Goal: Complete application form: Complete application form

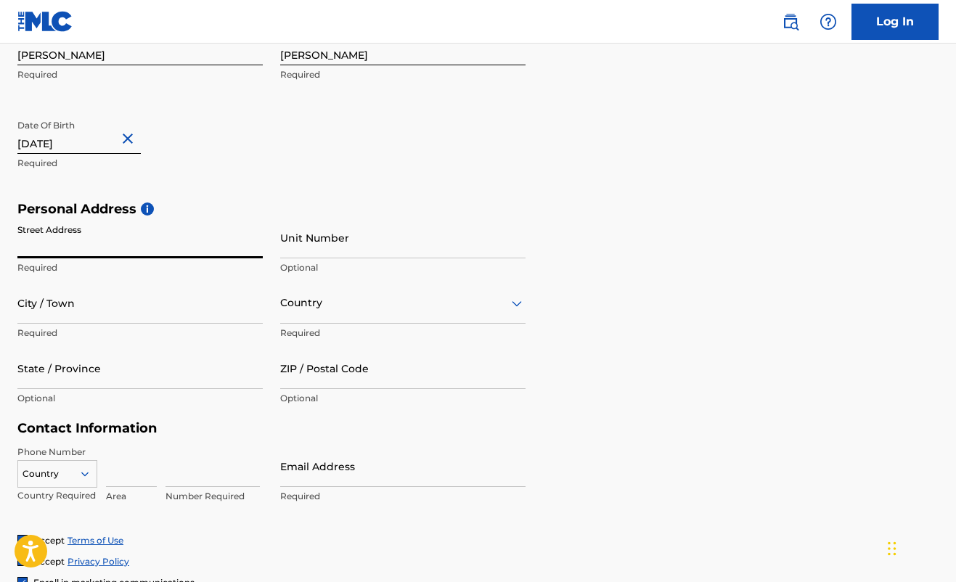
click at [65, 245] on input "Street Address" at bounding box center [139, 237] width 245 height 41
type input "[STREET_ADDRESS][PERSON_NAME]"
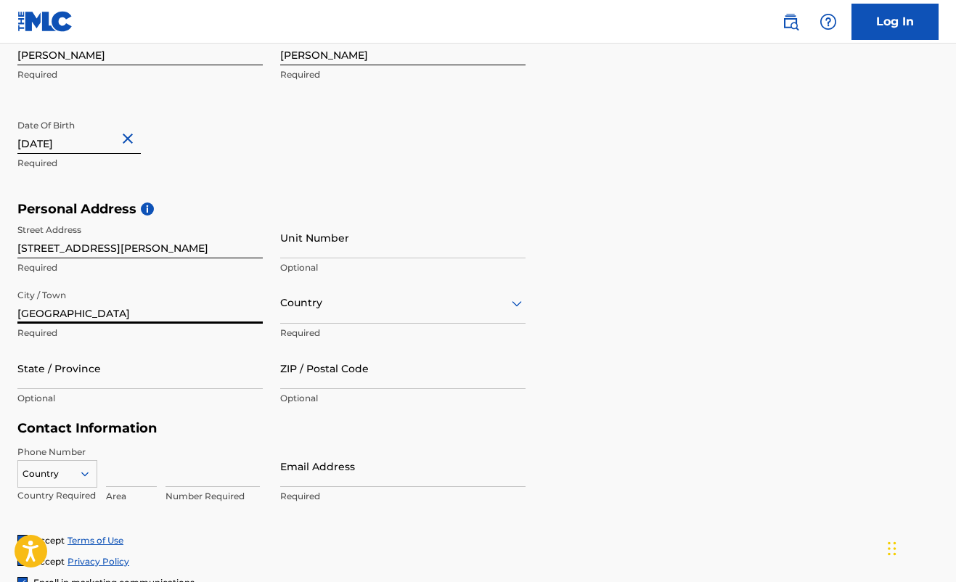
type input "[GEOGRAPHIC_DATA]"
click at [376, 314] on div "Country" at bounding box center [402, 302] width 245 height 41
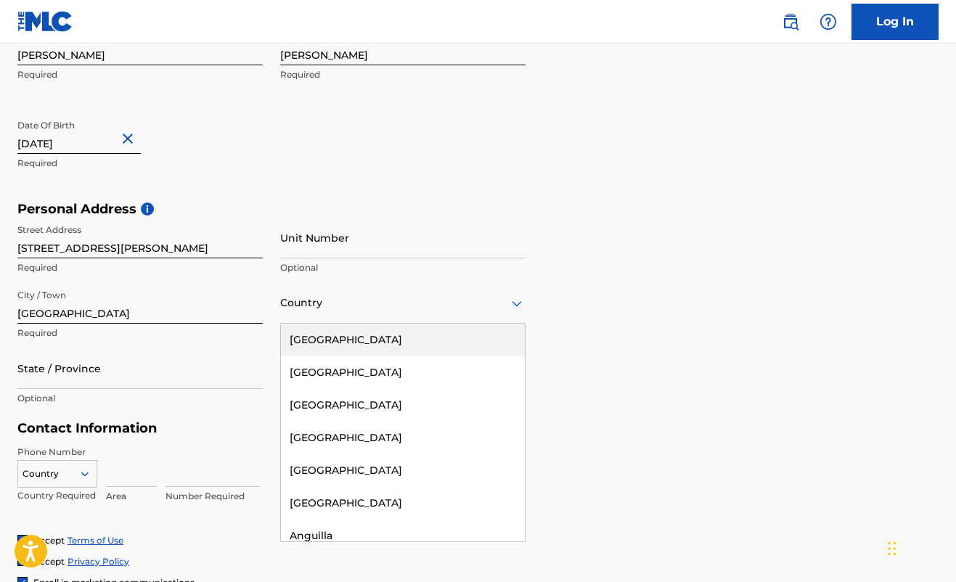
click at [357, 343] on div "[GEOGRAPHIC_DATA]" at bounding box center [403, 340] width 244 height 33
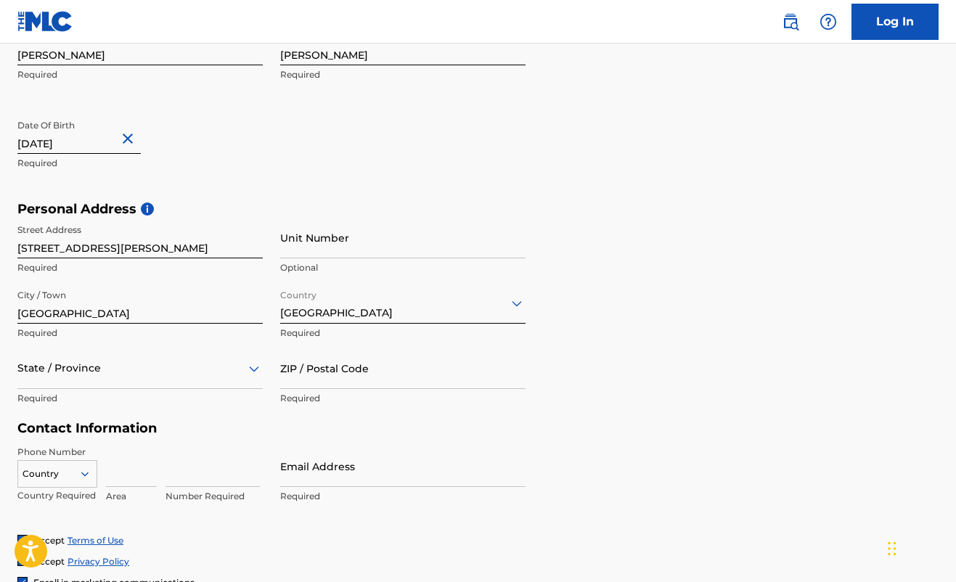
click at [128, 376] on div "State / Province" at bounding box center [139, 368] width 245 height 41
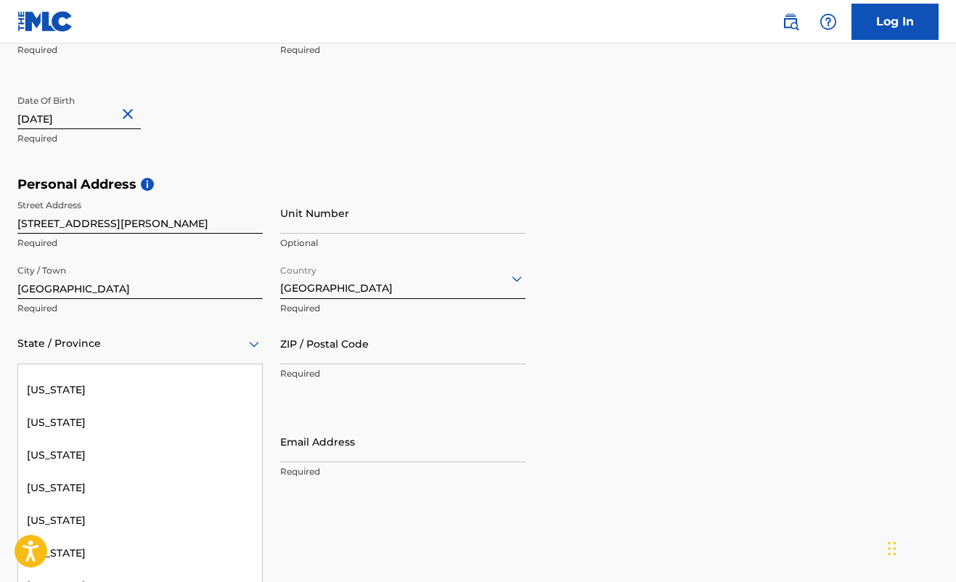
scroll to position [460, 0]
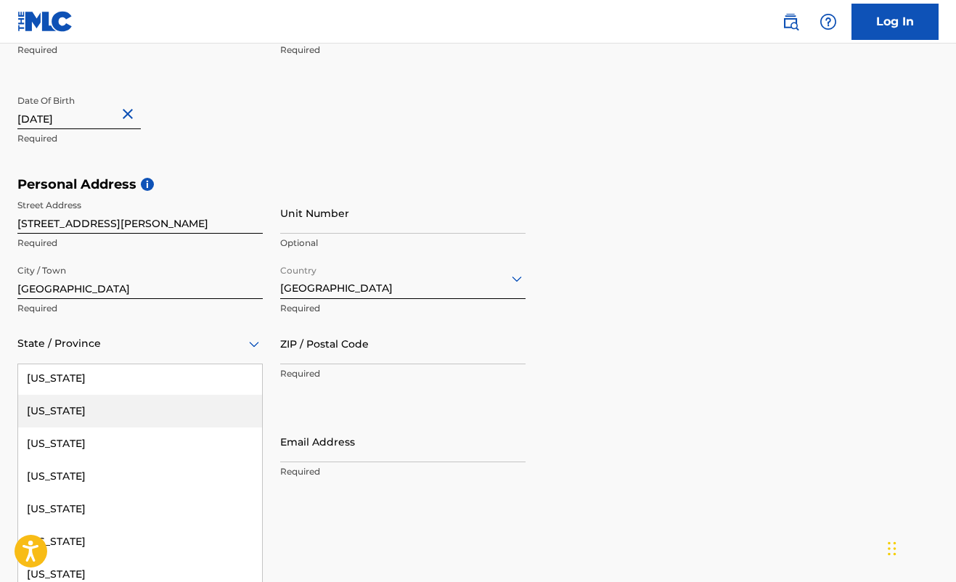
click at [78, 417] on div "Illinois" at bounding box center [140, 411] width 244 height 33
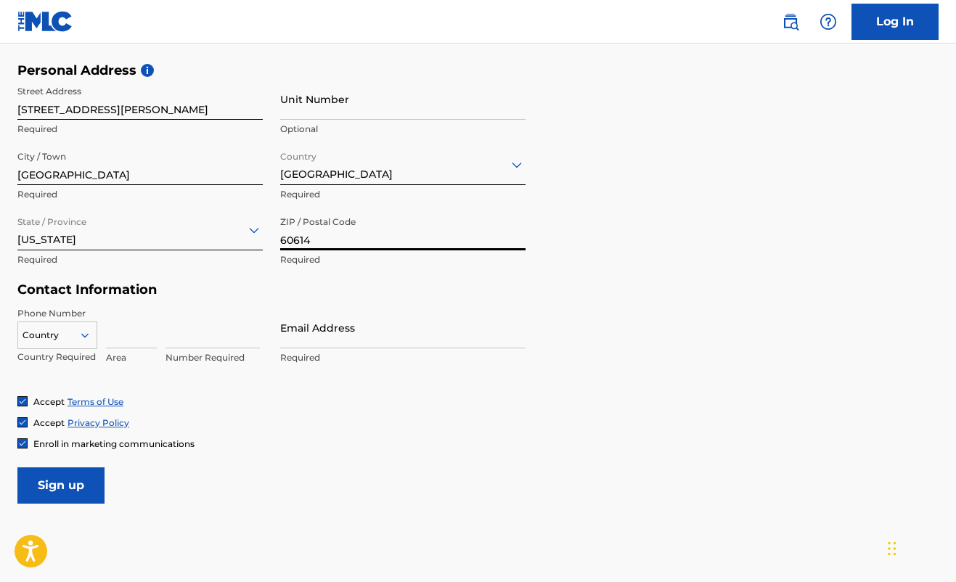
scroll to position [503, 0]
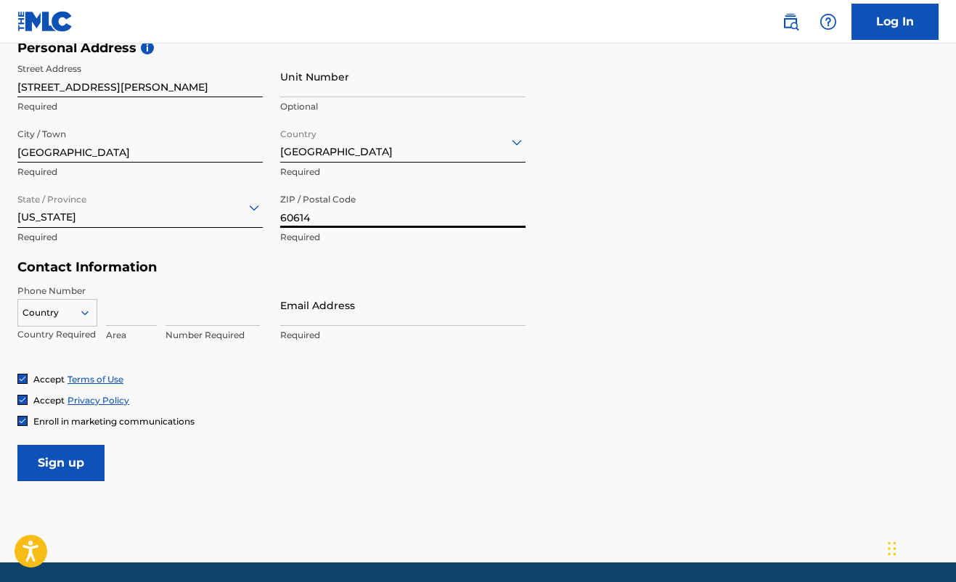
type input "60614"
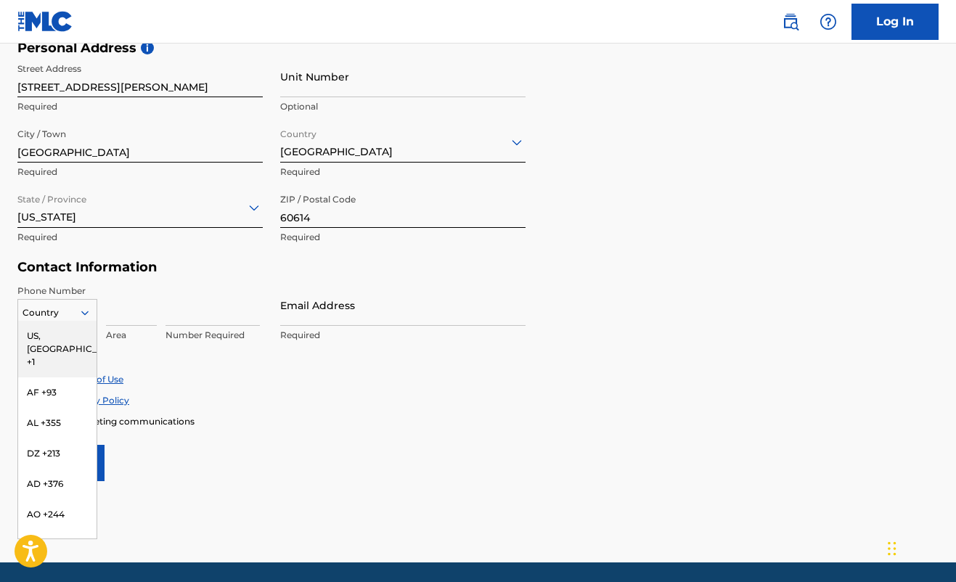
click at [91, 312] on icon at bounding box center [84, 312] width 13 height 13
click at [78, 337] on div "US, CA +1" at bounding box center [57, 349] width 78 height 57
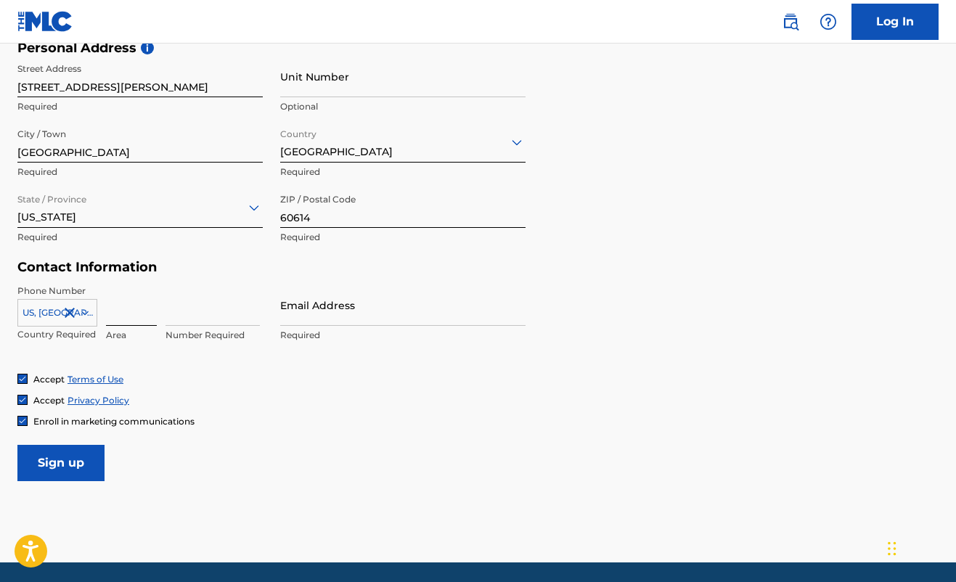
click at [131, 314] on input at bounding box center [131, 305] width 51 height 41
type input "3126233783"
drag, startPoint x: 232, startPoint y: 312, endPoint x: 119, endPoint y: 311, distance: 113.3
click at [119, 310] on div "US, CA +1 Country Required Area 3126233783 Invalid value, length of value must …" at bounding box center [139, 317] width 245 height 65
click at [148, 313] on input at bounding box center [131, 305] width 51 height 41
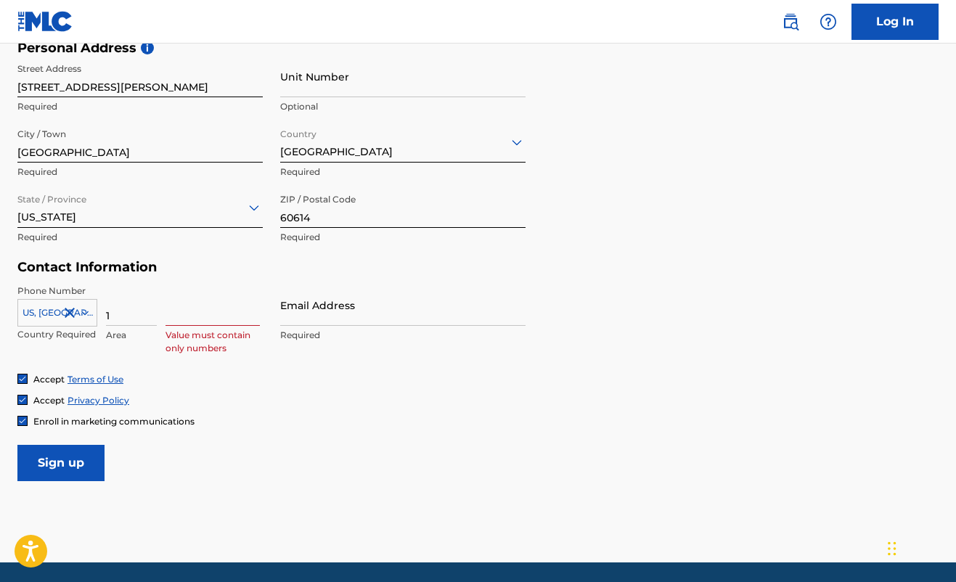
type input "1"
click at [191, 312] on input at bounding box center [213, 305] width 94 height 41
drag, startPoint x: 150, startPoint y: 315, endPoint x: 60, endPoint y: 313, distance: 90.8
click at [60, 313] on div "US, CA +1 Country Required 1 Invalid value, length of value must be 3 Value mus…" at bounding box center [139, 317] width 245 height 65
click at [272, 389] on div "Accept Terms of Use Accept Privacy Policy Enroll in marketing communications" at bounding box center [477, 400] width 921 height 54
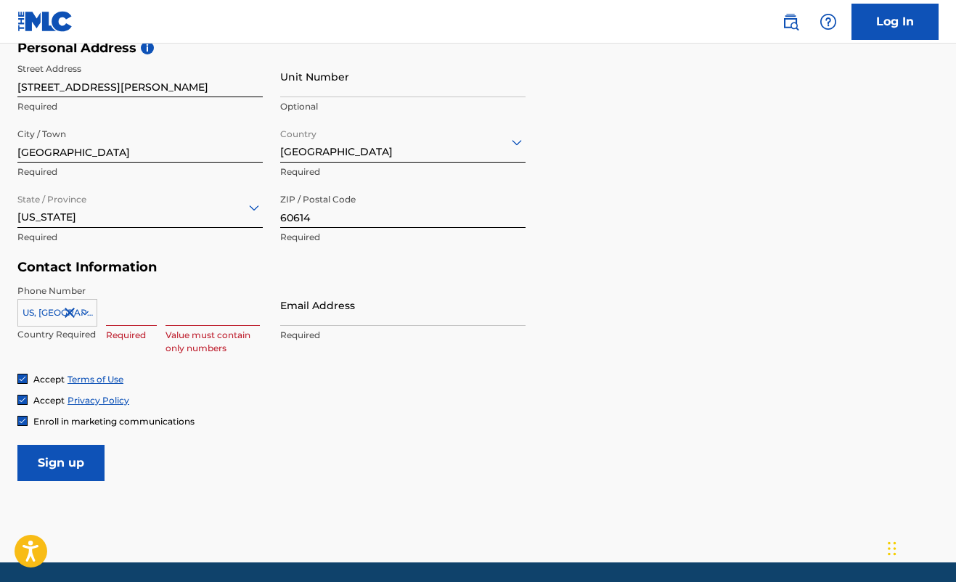
click at [192, 322] on input at bounding box center [213, 305] width 94 height 41
type input "3126233783"
click at [302, 399] on div "Accept Privacy Policy" at bounding box center [477, 400] width 921 height 12
drag, startPoint x: 253, startPoint y: 316, endPoint x: 128, endPoint y: 319, distance: 124.2
click at [128, 319] on div "US, CA +1 Country Required Required 3126233783 Invalid value, length of value m…" at bounding box center [139, 317] width 245 height 65
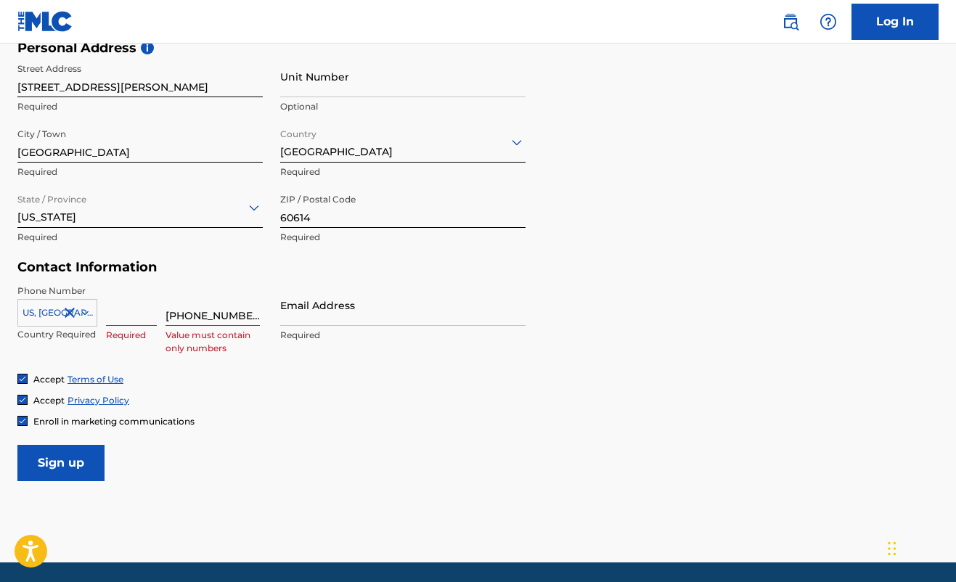
click at [216, 421] on div "Enroll in marketing communications" at bounding box center [477, 421] width 921 height 12
click at [187, 318] on input "312-623-3783" at bounding box center [213, 305] width 94 height 41
click at [200, 312] on input "312623-3783" at bounding box center [213, 305] width 94 height 41
click at [205, 314] on input "312623-3783" at bounding box center [213, 305] width 94 height 41
click at [166, 317] on input "3126233783" at bounding box center [213, 305] width 94 height 41
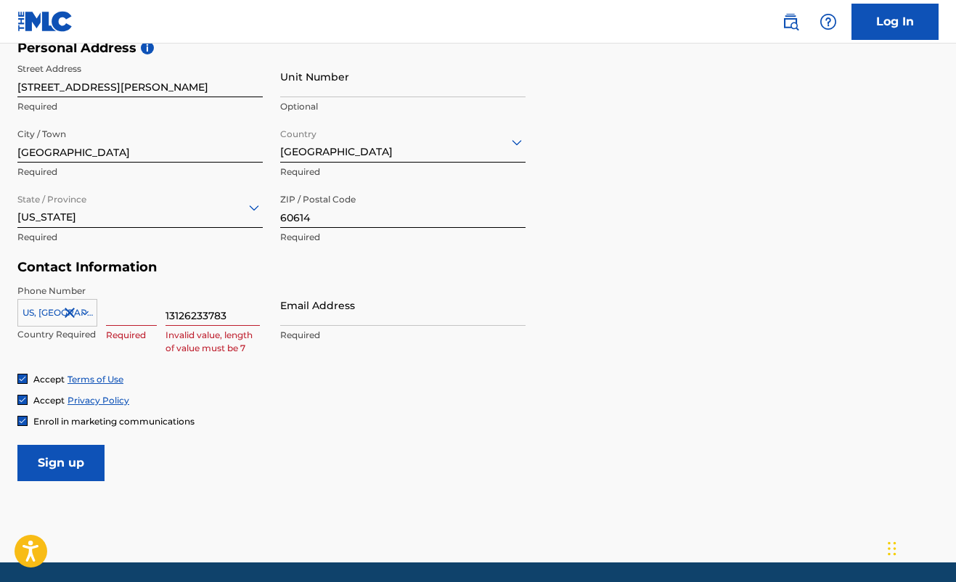
type input "13126233783"
click at [279, 367] on div "Phone Number US, CA +1 Country Required Required 13126233783 Invalid value, len…" at bounding box center [271, 329] width 508 height 89
drag, startPoint x: 239, startPoint y: 311, endPoint x: 98, endPoint y: 323, distance: 141.4
click at [98, 323] on div "US, CA +1 Country Required Required 13126233783 Invalid value, length of value …" at bounding box center [139, 317] width 245 height 65
click at [86, 309] on icon at bounding box center [84, 312] width 13 height 13
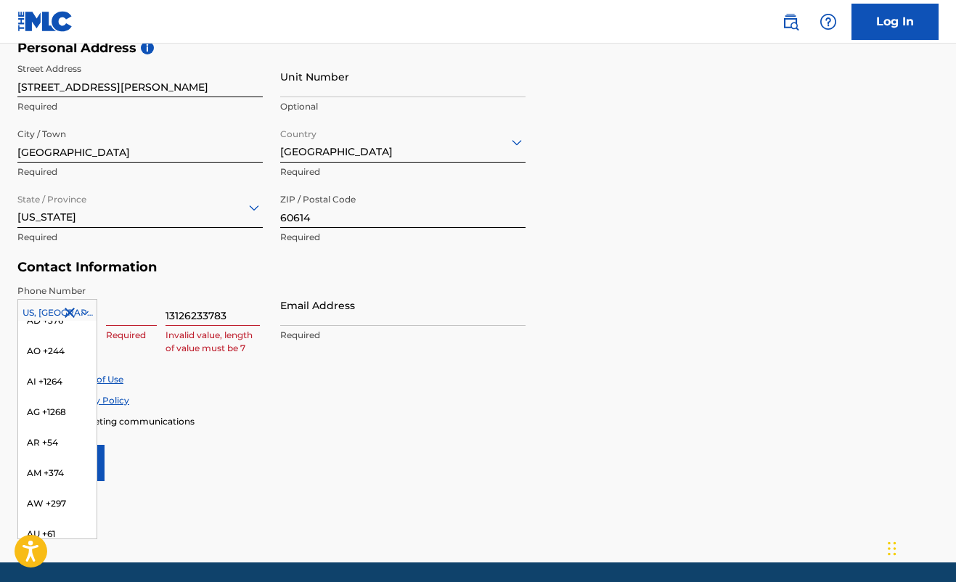
scroll to position [0, 0]
click at [52, 331] on div "US, CA +1" at bounding box center [57, 349] width 78 height 57
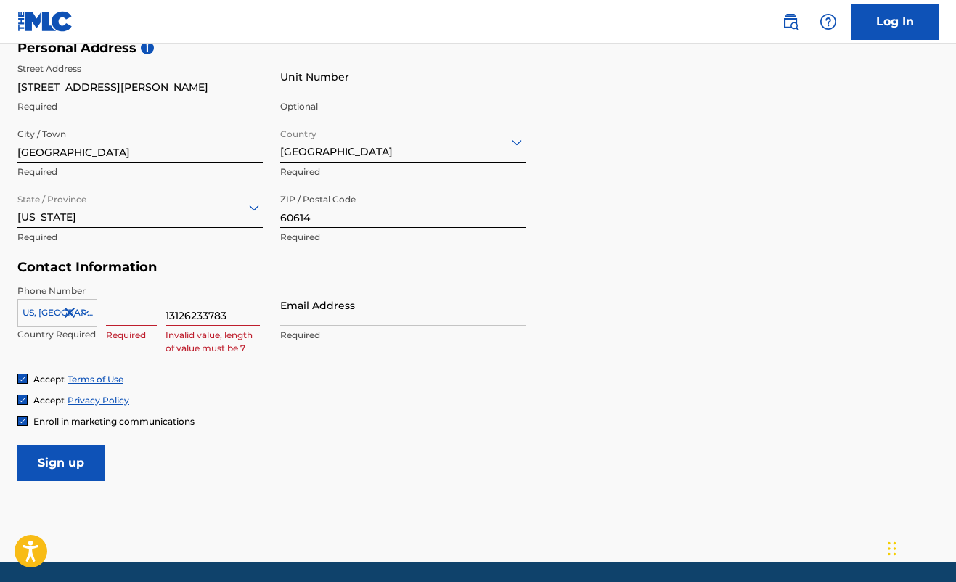
click at [139, 317] on input at bounding box center [131, 305] width 51 height 41
click at [208, 317] on input "13126233783" at bounding box center [213, 305] width 94 height 41
drag, startPoint x: 240, startPoint y: 315, endPoint x: 52, endPoint y: 303, distance: 187.7
click at [52, 303] on div "US, CA +1 Country Required Required 13126233783 Invalid value, length of value …" at bounding box center [139, 317] width 245 height 65
type input "3126233"
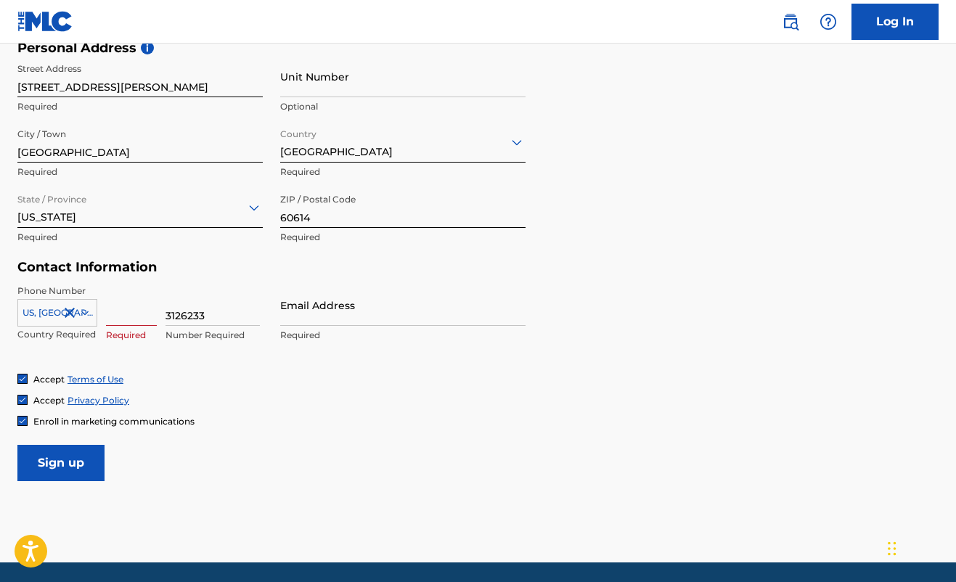
click at [282, 418] on div "Enroll in marketing communications" at bounding box center [477, 421] width 921 height 12
drag, startPoint x: 219, startPoint y: 314, endPoint x: 103, endPoint y: 314, distance: 116.1
click at [103, 314] on div "US, CA +1 Country Required Required 3126233 Number Required" at bounding box center [139, 317] width 245 height 65
type input "3"
click at [226, 391] on div "Accept Terms of Use Accept Privacy Policy Enroll in marketing communications" at bounding box center [477, 400] width 921 height 54
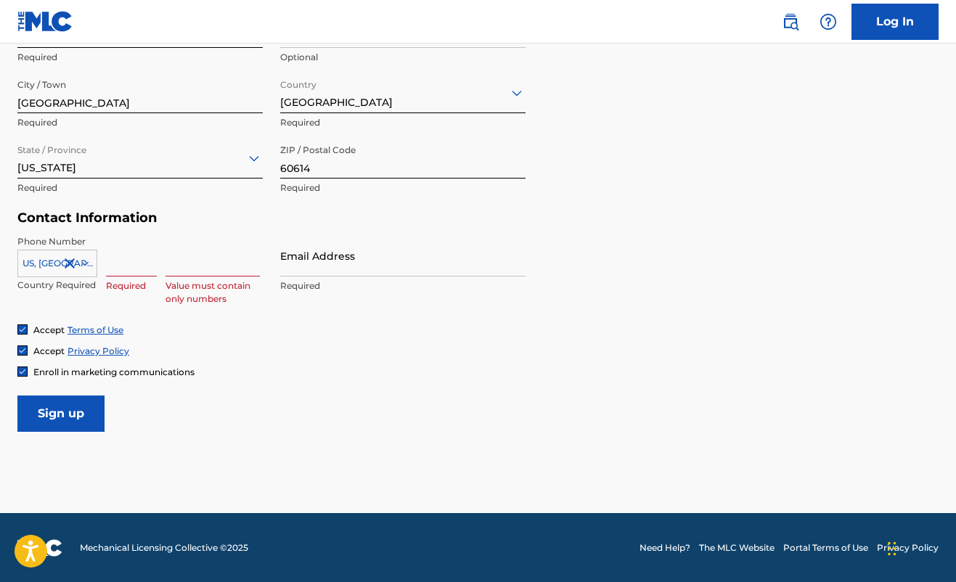
scroll to position [552, 0]
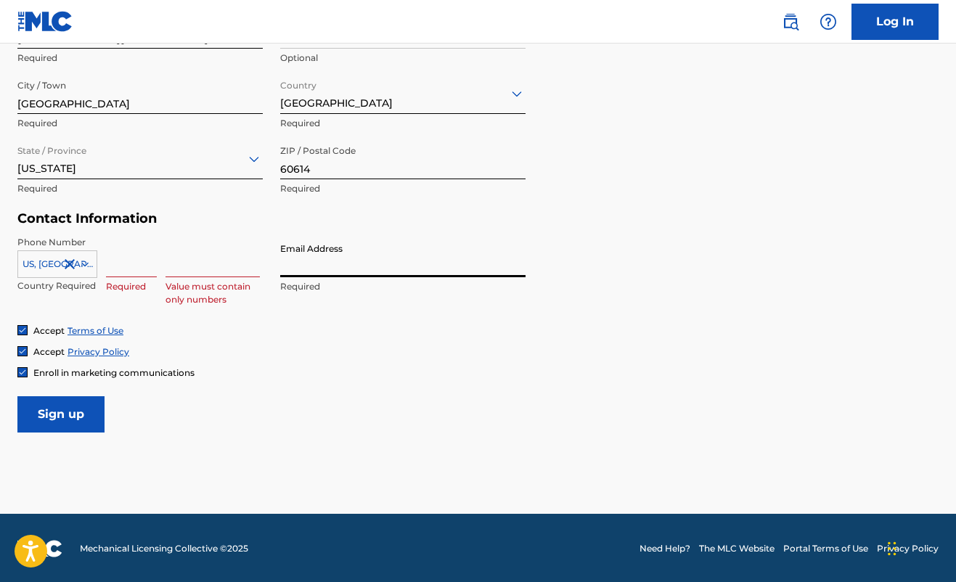
click at [307, 274] on input "Email Address" at bounding box center [402, 256] width 245 height 41
type input "[EMAIL_ADDRESS][DOMAIN_NAME]"
click at [400, 337] on div "Accept Terms of Use Accept Privacy Policy Enroll in marketing communications" at bounding box center [477, 351] width 921 height 54
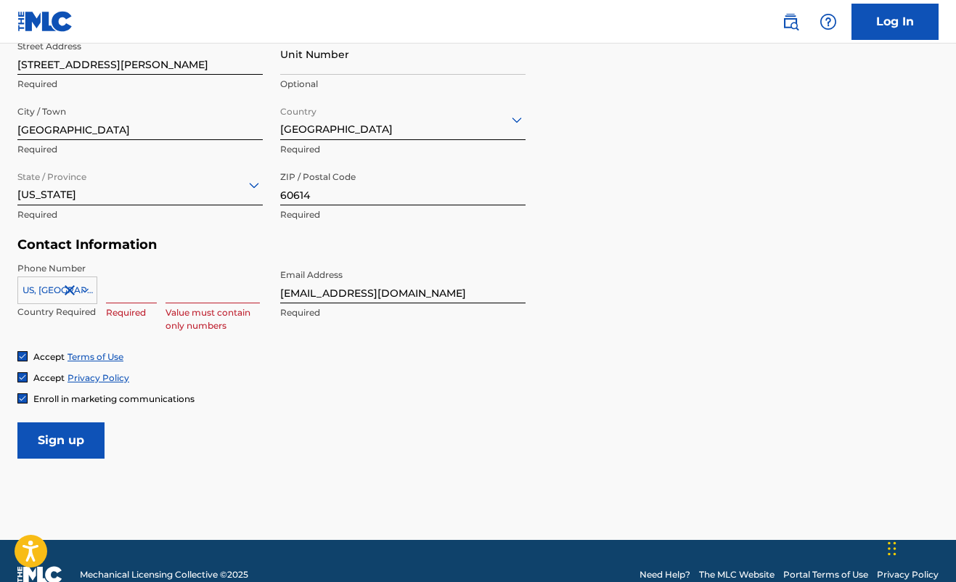
scroll to position [532, 0]
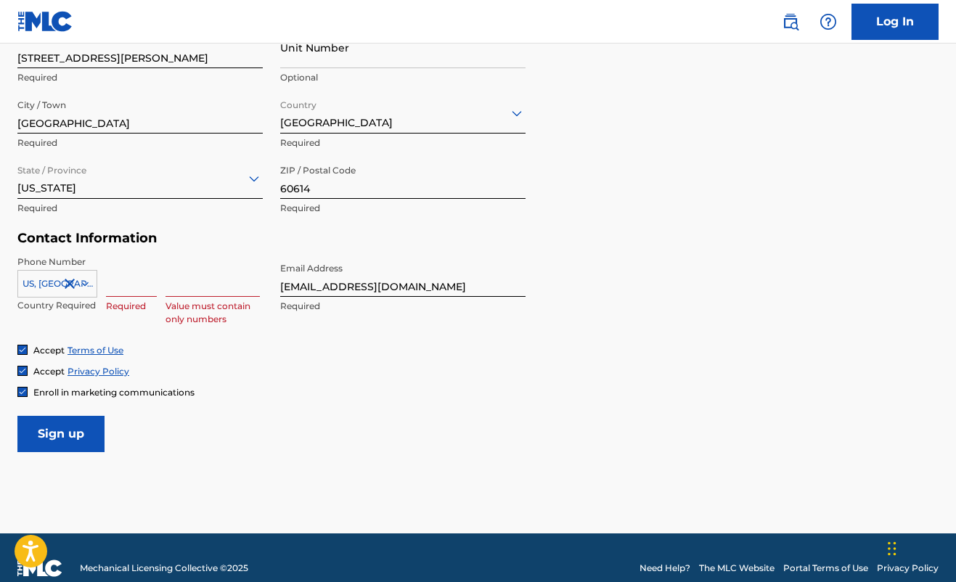
click at [185, 284] on input at bounding box center [213, 276] width 94 height 41
click at [253, 287] on input at bounding box center [213, 276] width 94 height 41
click at [240, 287] on input at bounding box center [213, 276] width 94 height 41
click at [211, 287] on input at bounding box center [213, 276] width 94 height 41
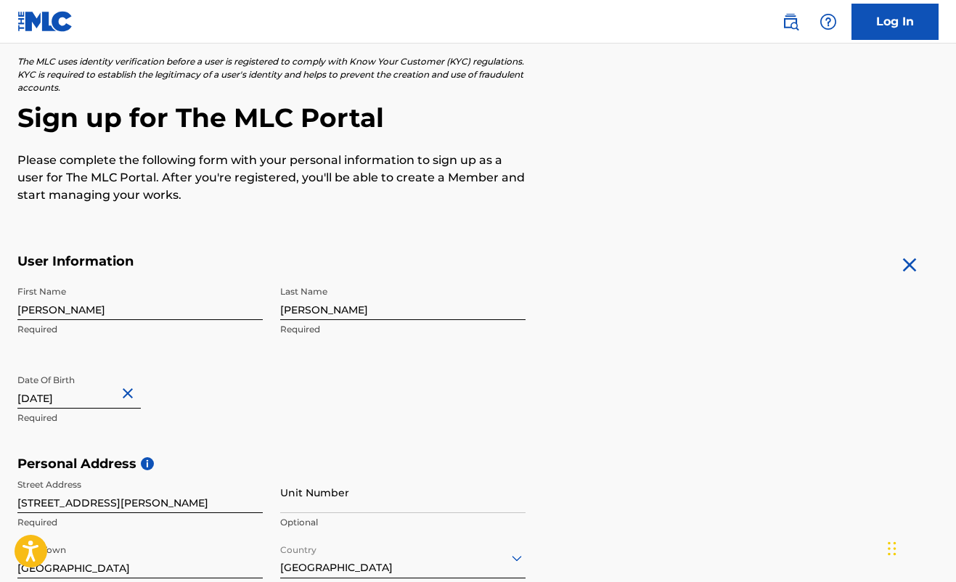
click at [181, 277] on div "User Information First Name Owen Required Last Name Santiago Required Date Of B…" at bounding box center [271, 354] width 508 height 203
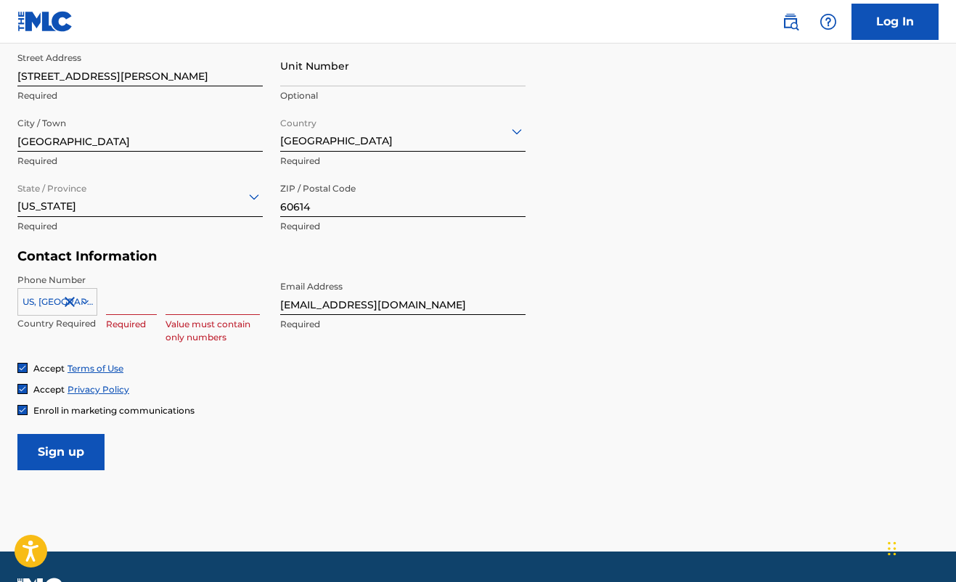
scroll to position [520, 0]
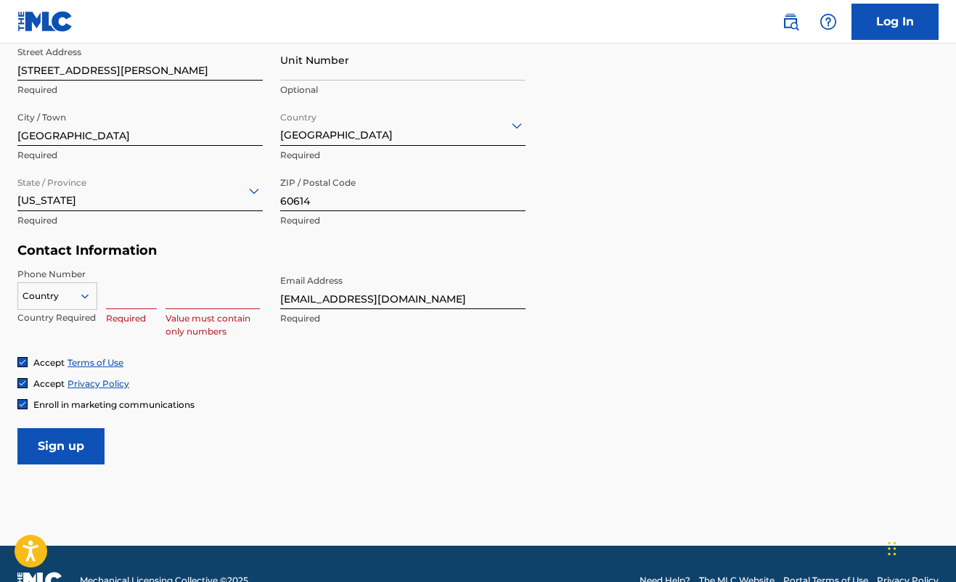
click at [168, 331] on p "Value must contain only numbers" at bounding box center [213, 325] width 94 height 26
click at [70, 294] on div at bounding box center [57, 296] width 78 height 16
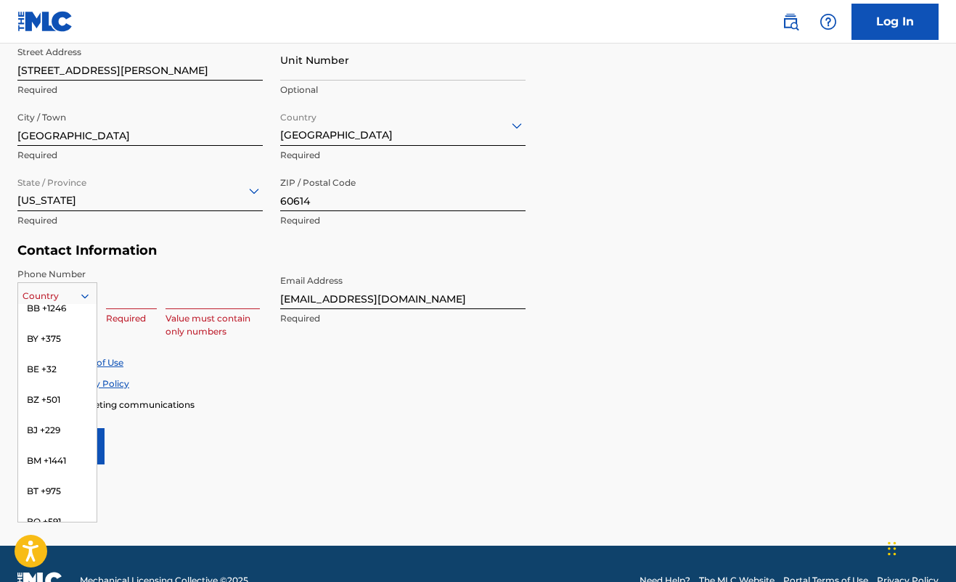
scroll to position [0, 0]
click at [61, 313] on div "US, CA +1" at bounding box center [57, 332] width 78 height 57
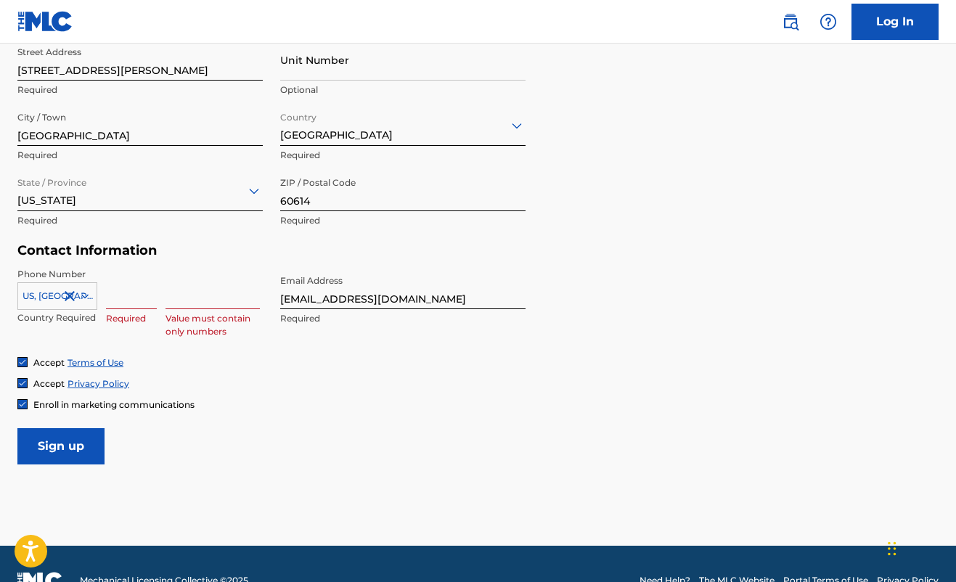
click at [135, 295] on input at bounding box center [131, 288] width 51 height 41
type input "312"
click at [190, 300] on input at bounding box center [213, 288] width 94 height 41
type input "6233783"
click at [225, 242] on h5 "Contact Information" at bounding box center [271, 250] width 508 height 17
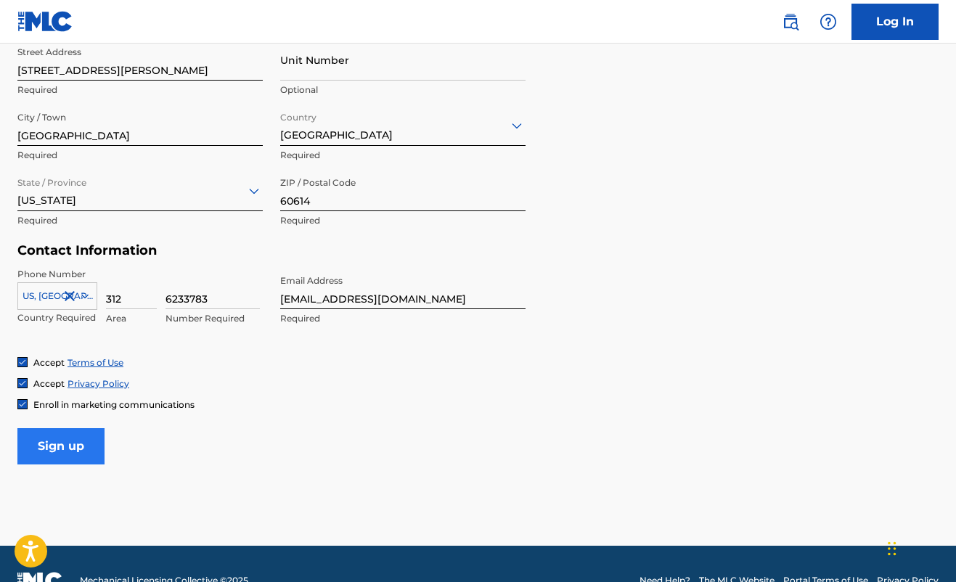
click at [67, 454] on input "Sign up" at bounding box center [60, 446] width 87 height 36
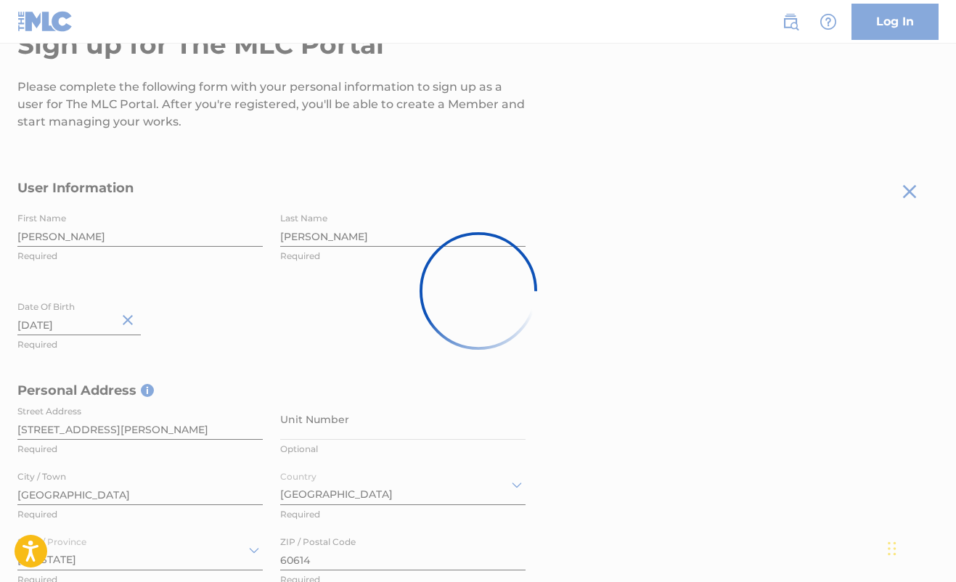
scroll to position [167, 0]
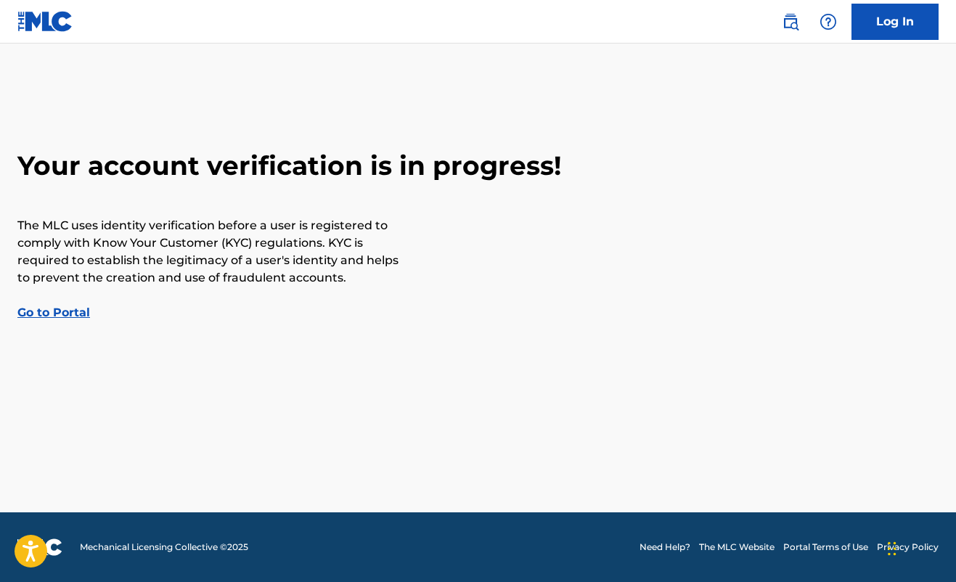
click at [69, 317] on link "Go to Portal" at bounding box center [53, 313] width 73 height 14
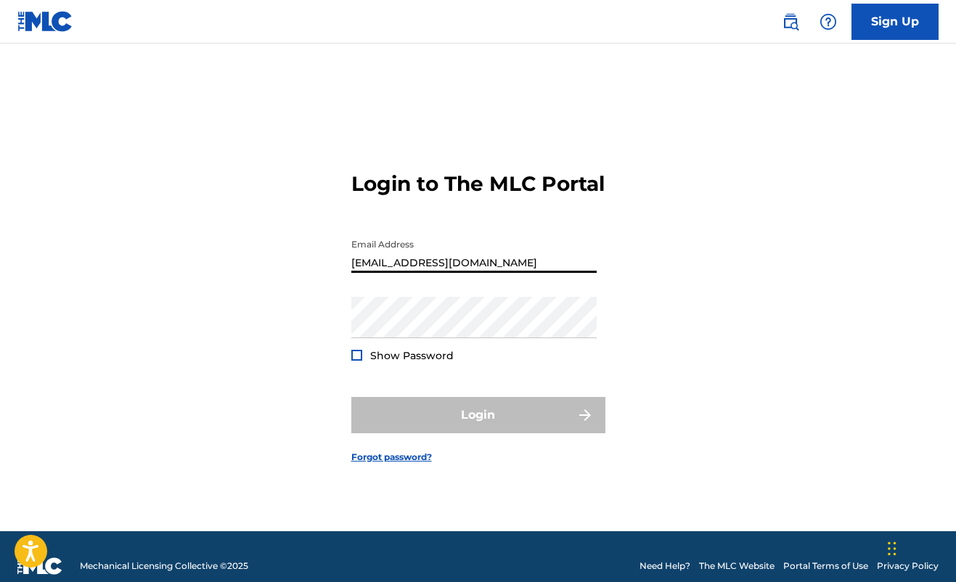
type input "[EMAIL_ADDRESS][DOMAIN_NAME]"
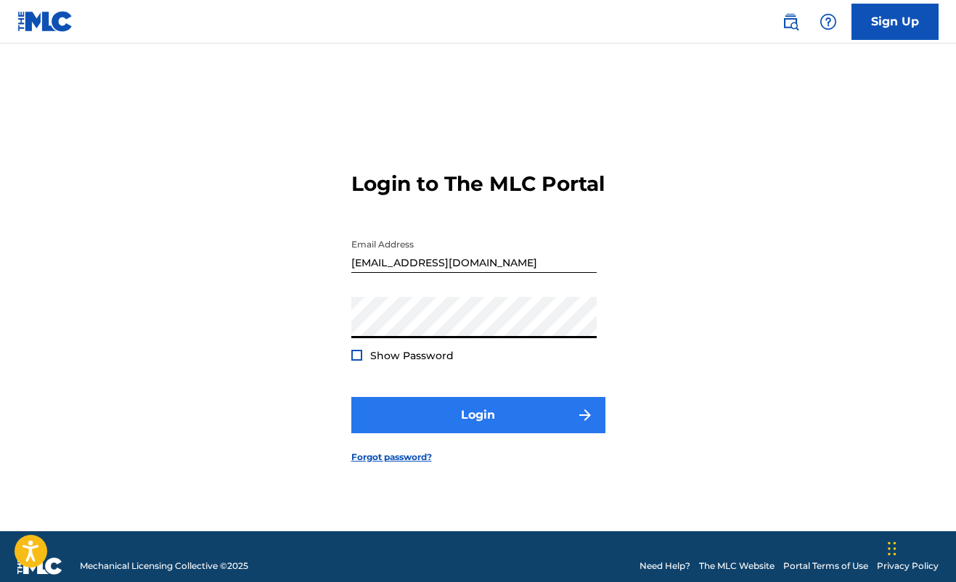
click at [478, 414] on button "Login" at bounding box center [478, 415] width 254 height 36
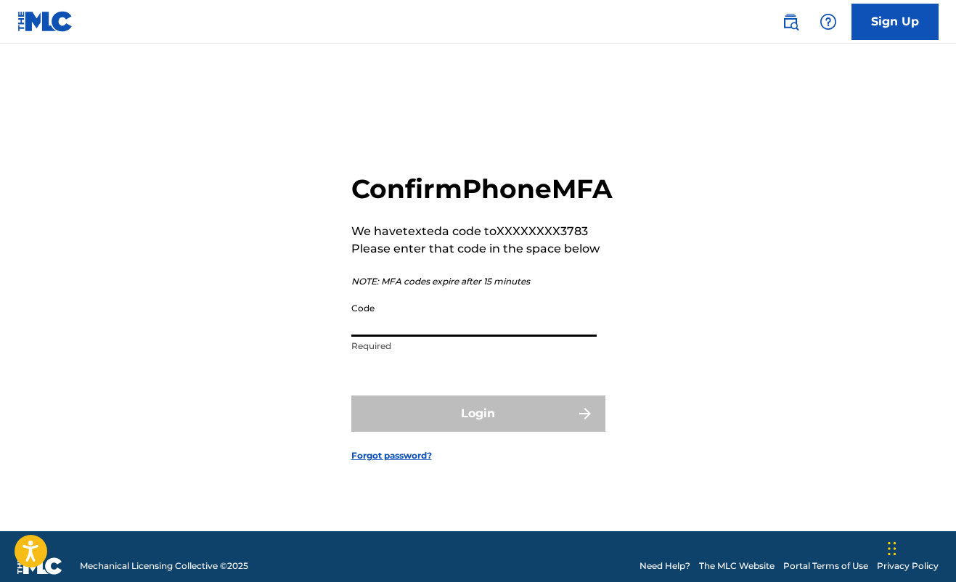
click at [409, 337] on input "Code" at bounding box center [473, 315] width 245 height 41
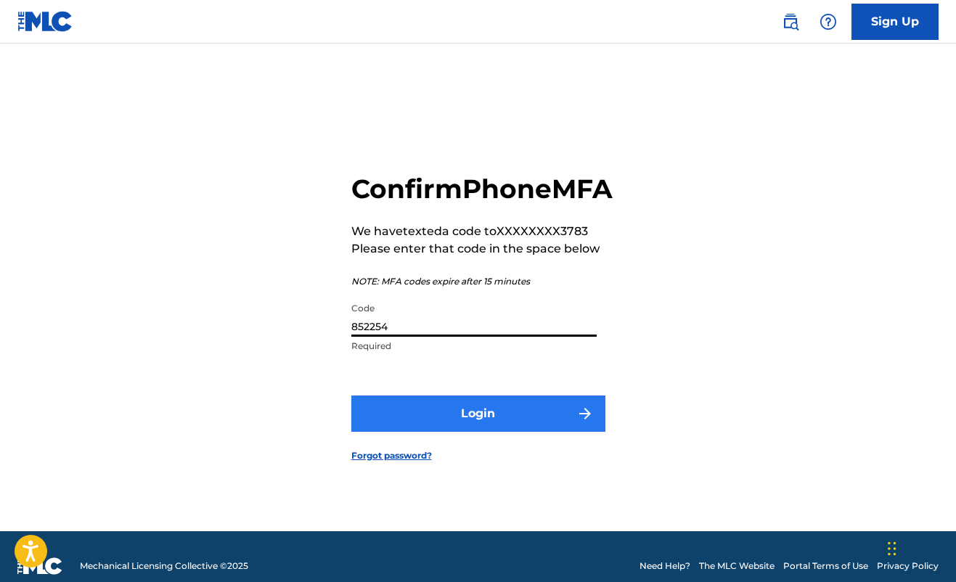
type input "852254"
click at [492, 426] on button "Login" at bounding box center [478, 414] width 254 height 36
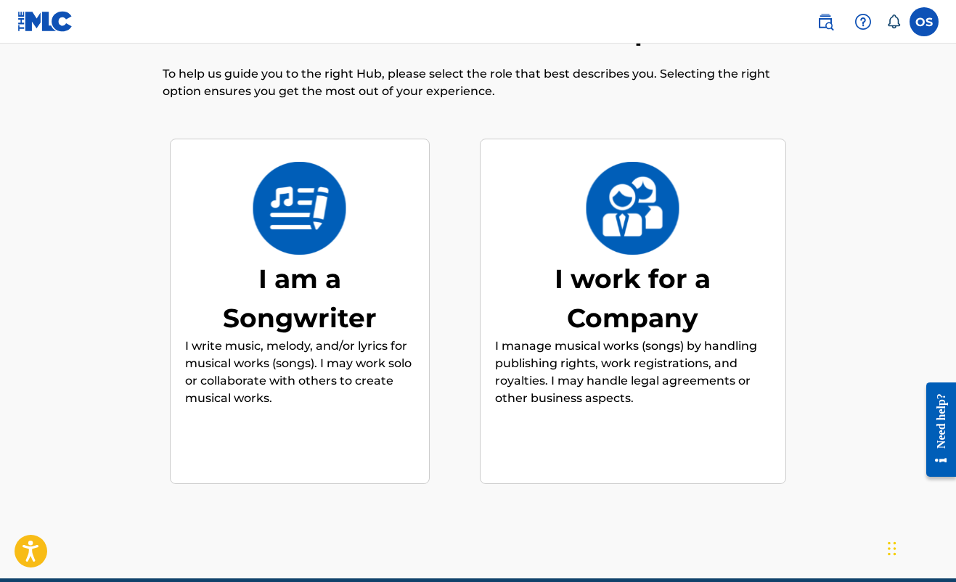
click at [311, 217] on img at bounding box center [299, 208] width 95 height 93
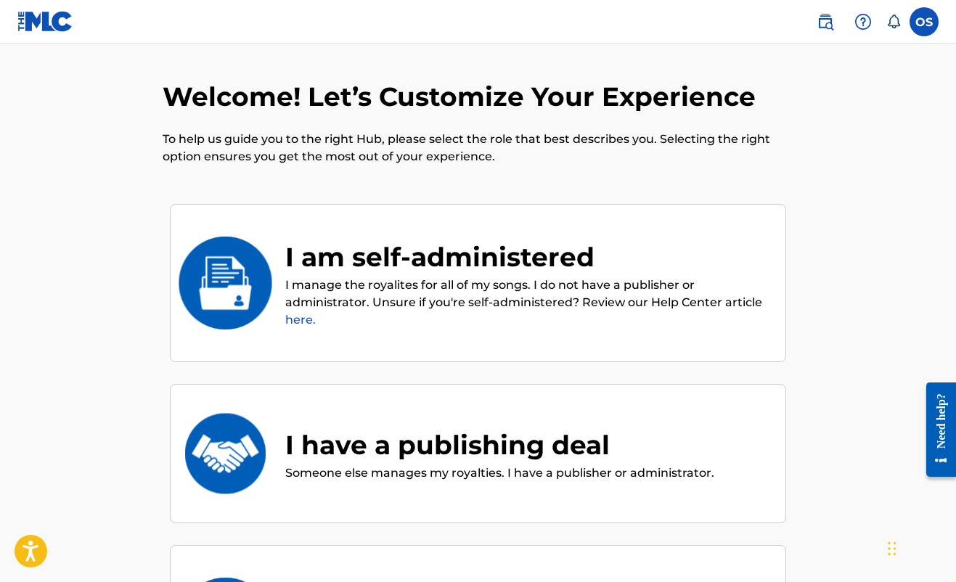
click at [524, 286] on p "I manage the royalites for all of my songs. I do not have a publisher or admini…" at bounding box center [528, 303] width 486 height 52
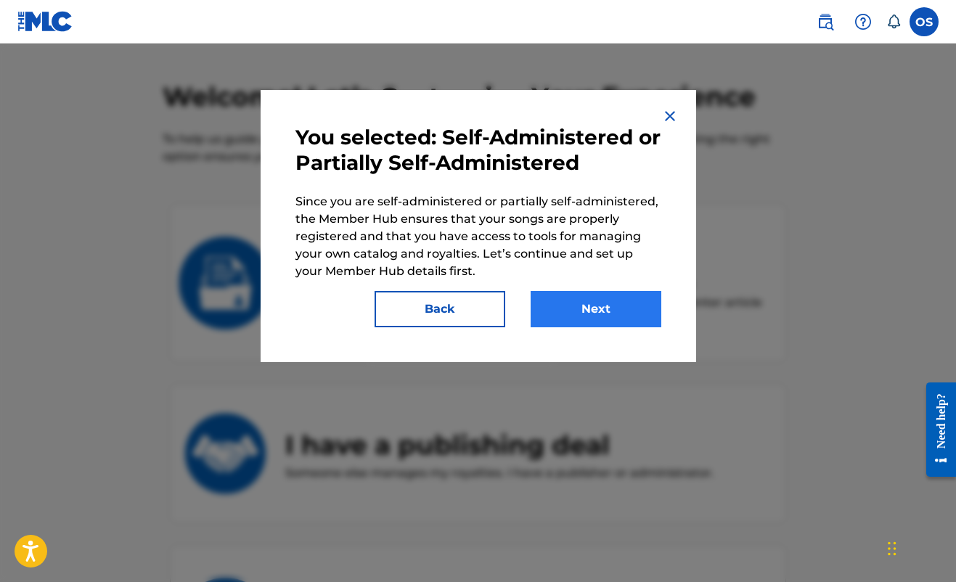
click at [600, 312] on button "Next" at bounding box center [596, 309] width 131 height 36
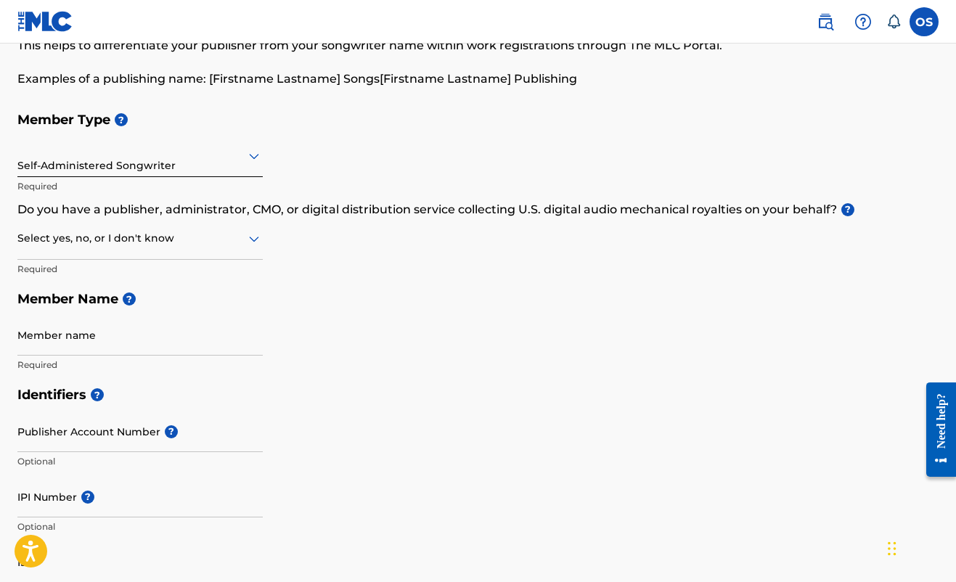
scroll to position [104, 0]
click at [112, 165] on div "Self-Administered Songwriter" at bounding box center [139, 155] width 245 height 36
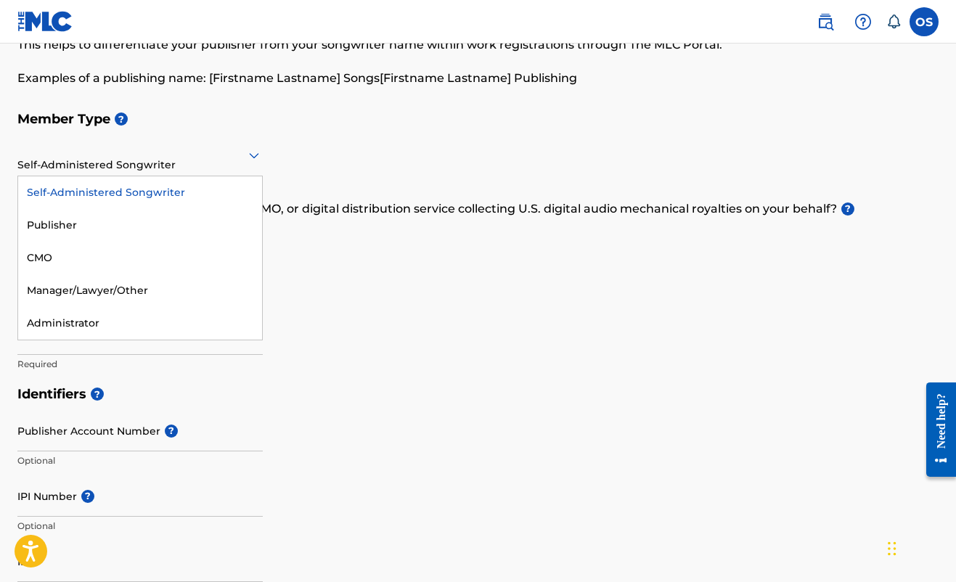
click at [424, 273] on div "Member Type ? Self-Administered Songwriter selected, 1 of 5. 5 results availabl…" at bounding box center [477, 241] width 921 height 275
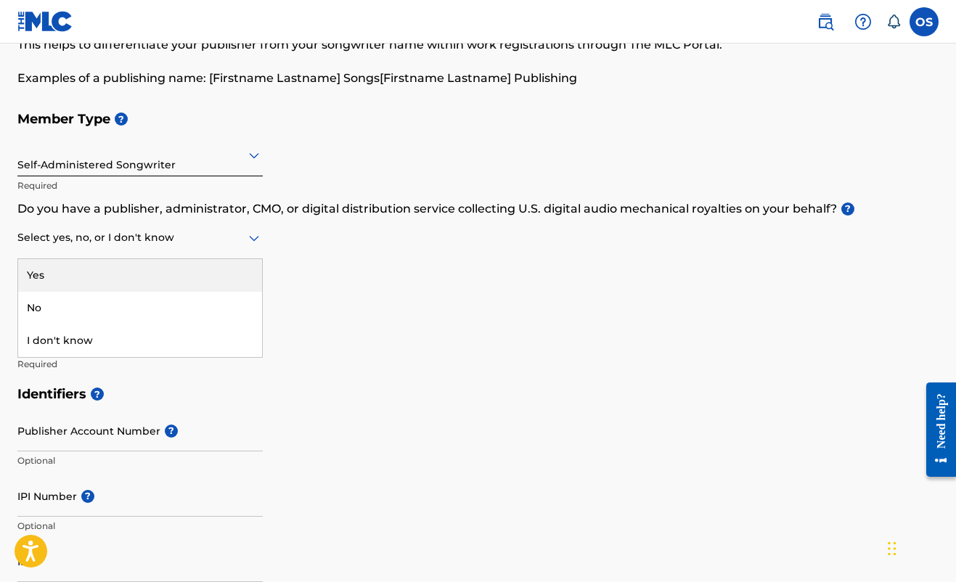
click at [245, 245] on div at bounding box center [139, 238] width 245 height 18
click at [119, 276] on div "Yes" at bounding box center [140, 275] width 244 height 33
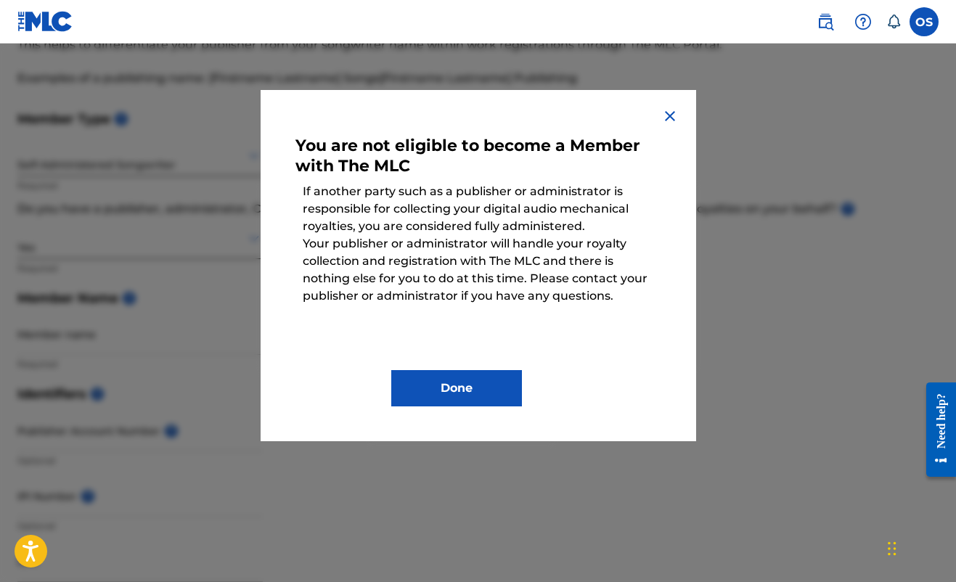
click at [670, 115] on img at bounding box center [669, 115] width 17 height 17
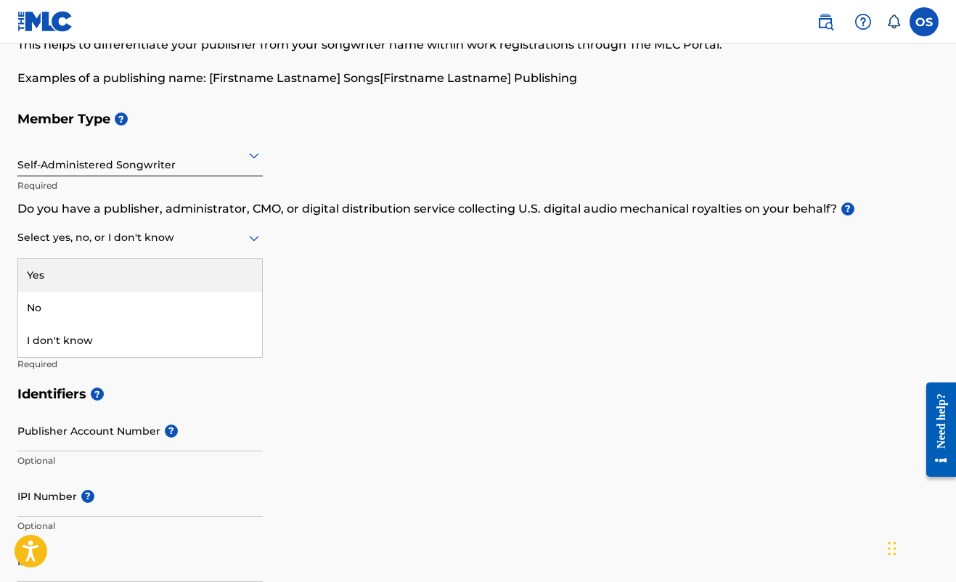
click at [83, 246] on div at bounding box center [139, 238] width 245 height 18
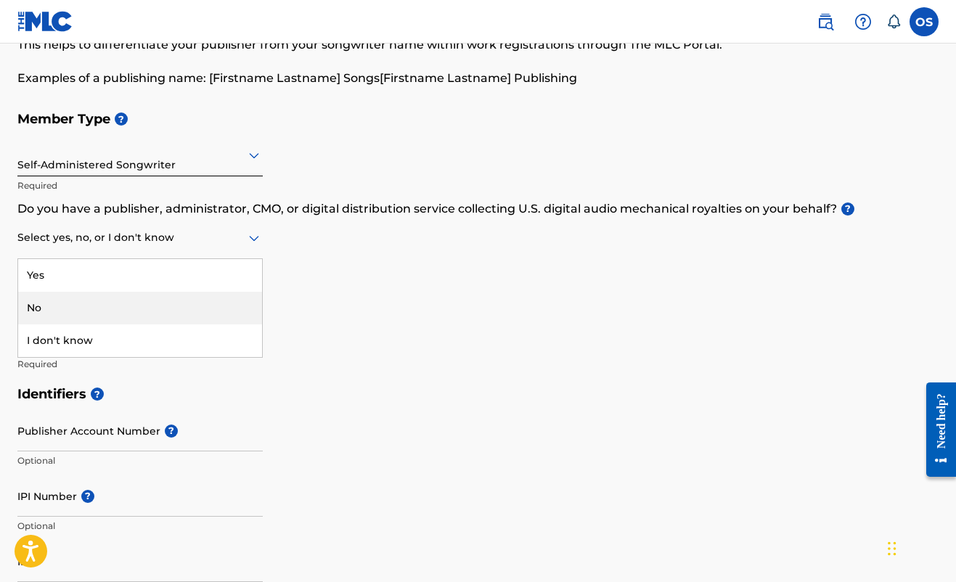
click at [64, 311] on div "No" at bounding box center [140, 308] width 244 height 33
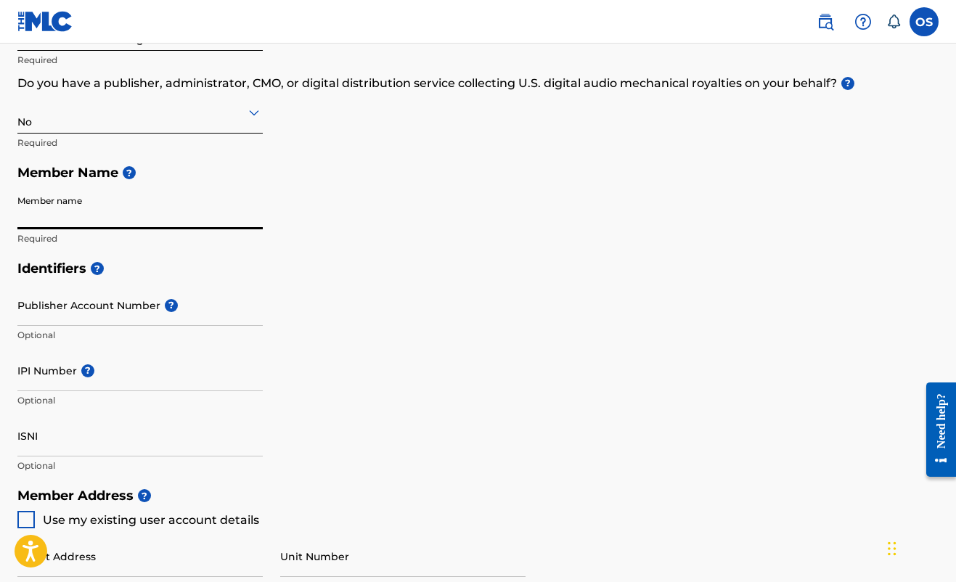
scroll to position [239, 0]
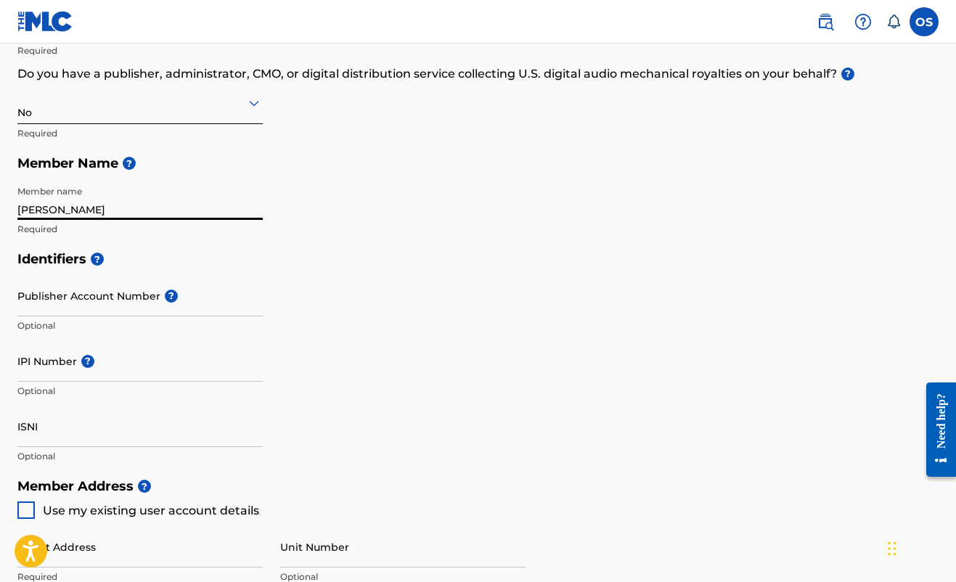
type input "[PERSON_NAME]"
click at [502, 270] on h5 "Identifiers ?" at bounding box center [477, 259] width 921 height 31
click at [70, 286] on input "Publisher Account Number ?" at bounding box center [139, 295] width 245 height 41
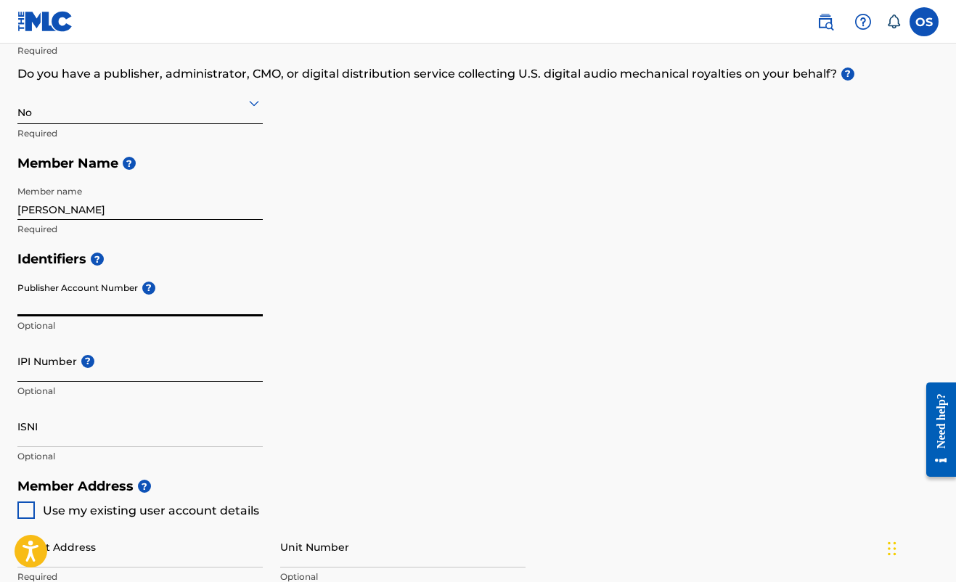
click at [60, 375] on input "IPI Number ?" at bounding box center [139, 360] width 245 height 41
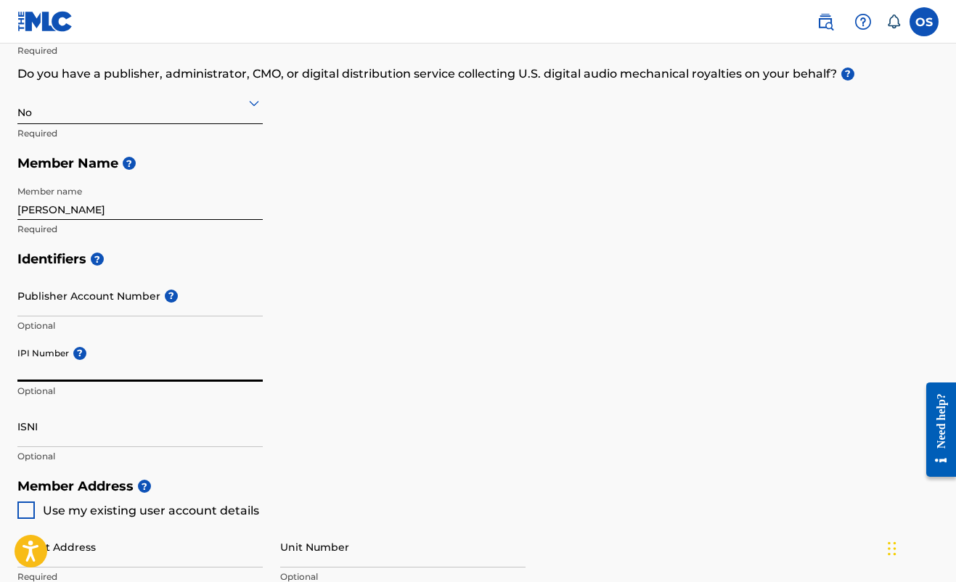
click at [49, 211] on input "[PERSON_NAME]" at bounding box center [139, 199] width 245 height 41
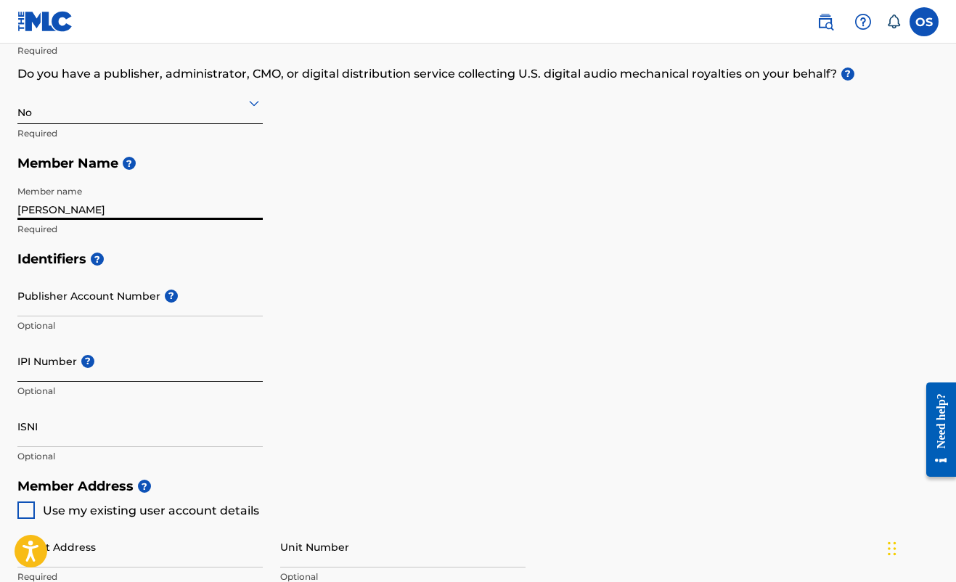
click at [122, 365] on input "IPI Number ?" at bounding box center [139, 360] width 245 height 41
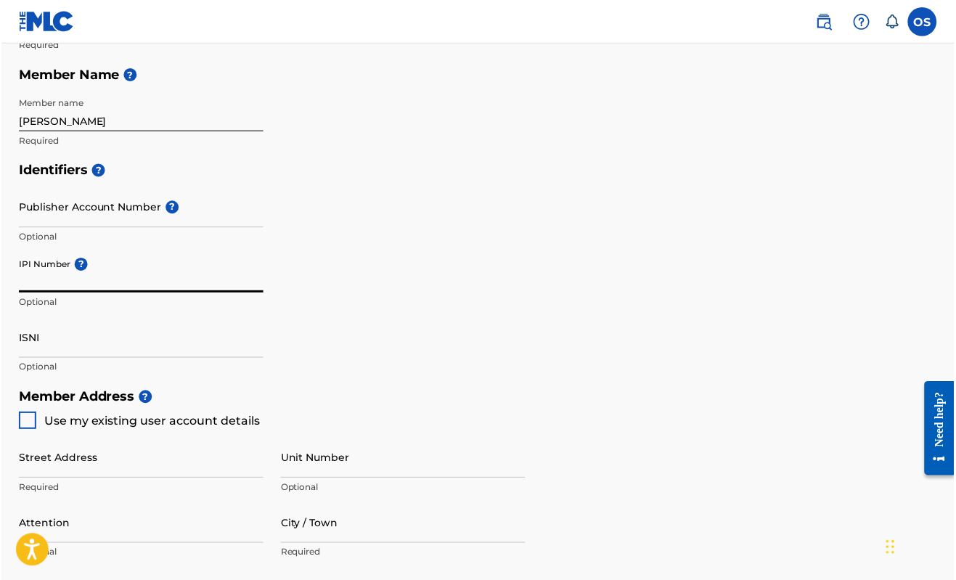
scroll to position [300, 0]
